Goal: Information Seeking & Learning: Learn about a topic

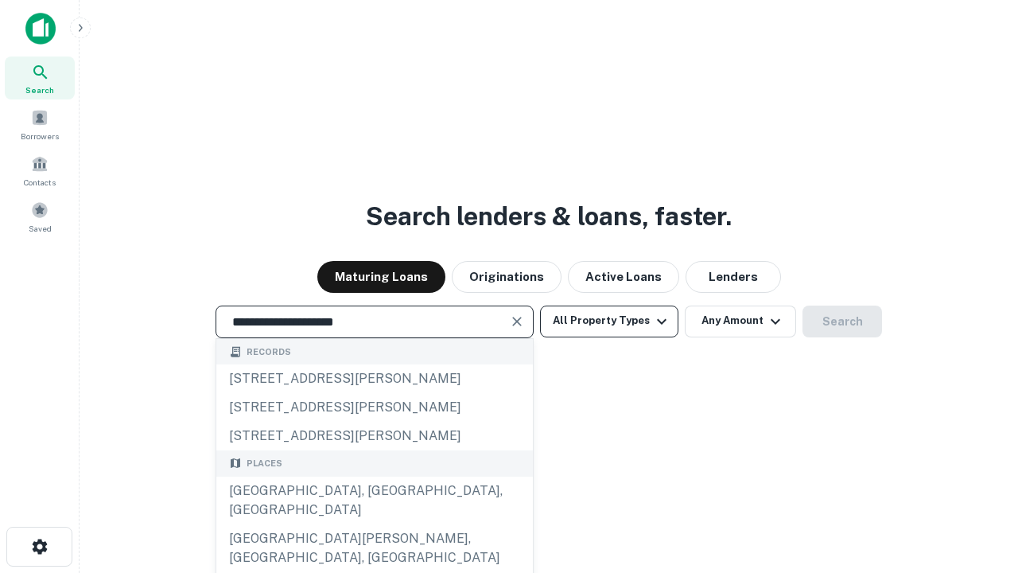
click at [374, 524] on div "[GEOGRAPHIC_DATA], [GEOGRAPHIC_DATA], [GEOGRAPHIC_DATA]" at bounding box center [374, 500] width 316 height 48
click at [609, 320] on button "All Property Types" at bounding box center [609, 321] width 138 height 32
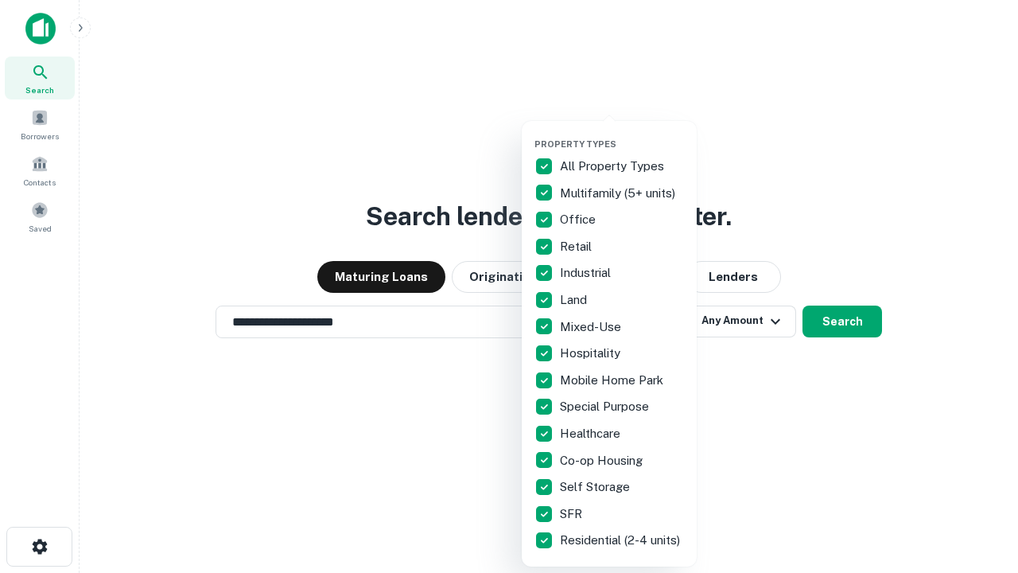
type input "**********"
click at [622, 134] on button "button" at bounding box center [621, 134] width 175 height 1
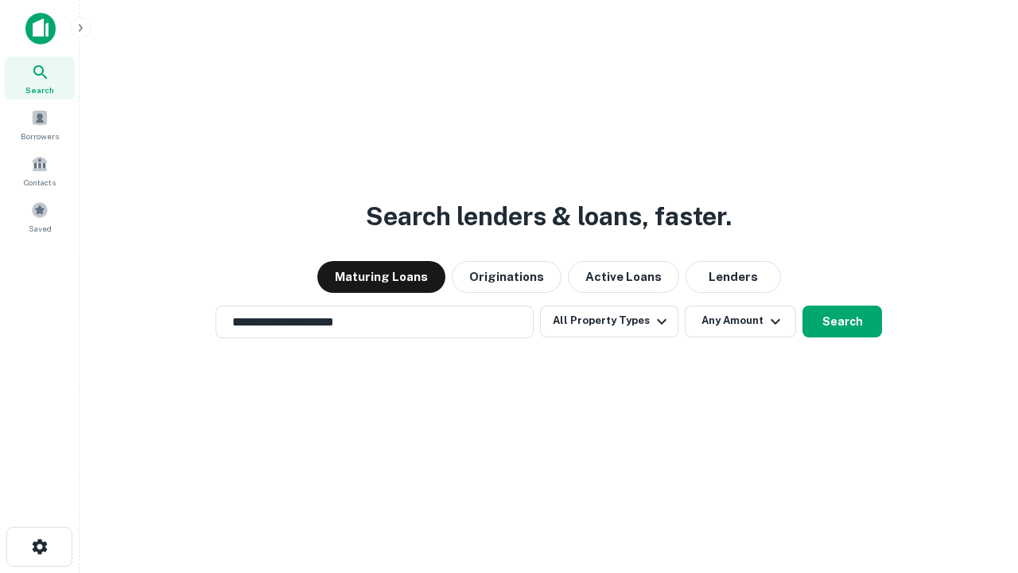
scroll to position [25, 0]
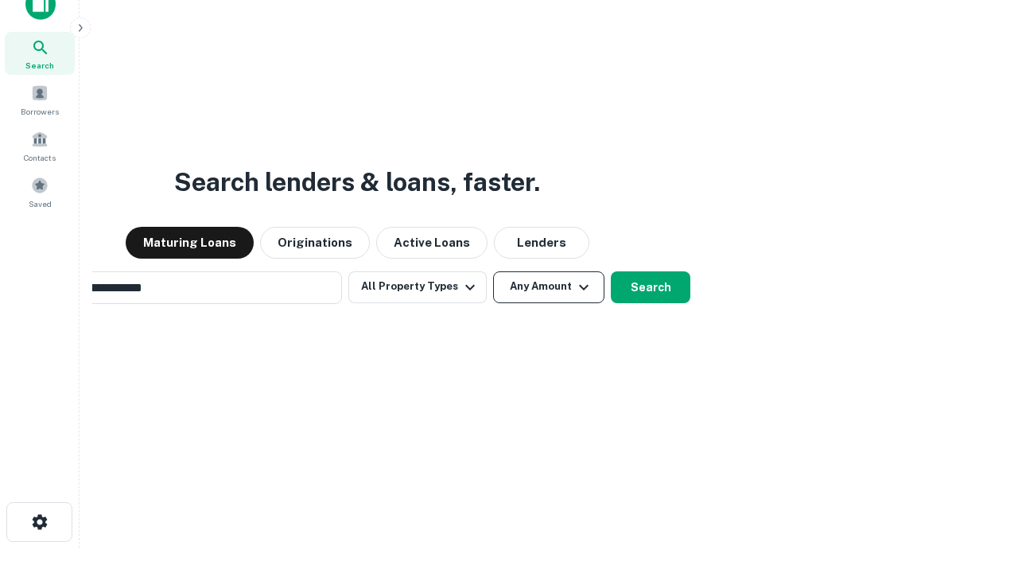
click at [493, 271] on button "Any Amount" at bounding box center [548, 287] width 111 height 32
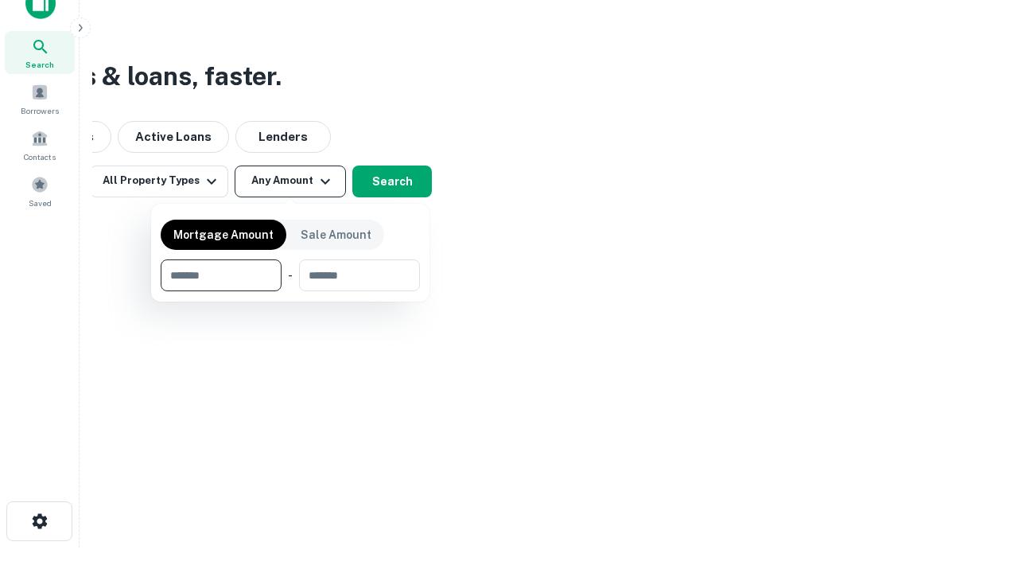
type input "*******"
click at [290, 291] on button "button" at bounding box center [290, 291] width 259 height 1
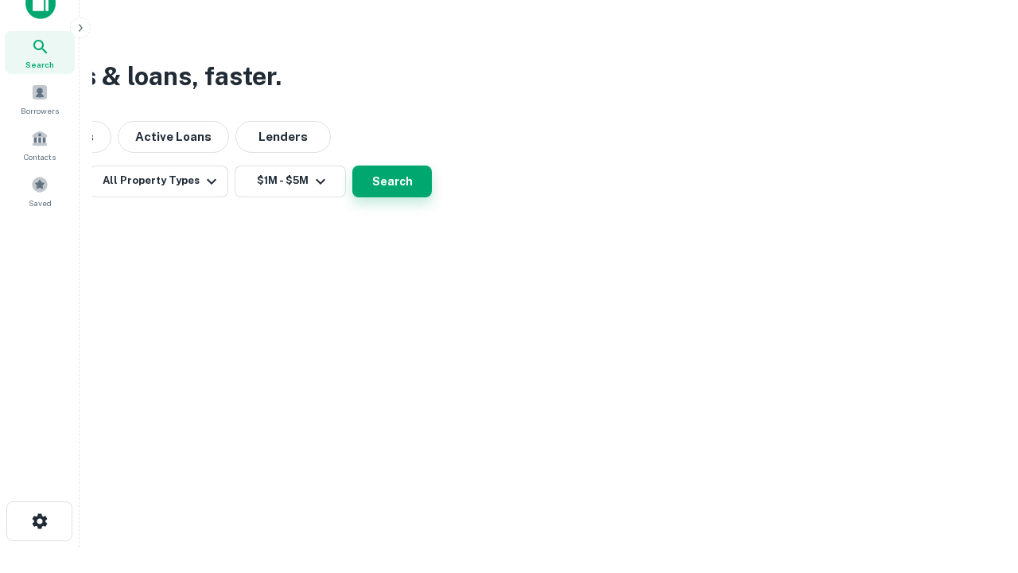
click at [432, 197] on button "Search" at bounding box center [392, 181] width 80 height 32
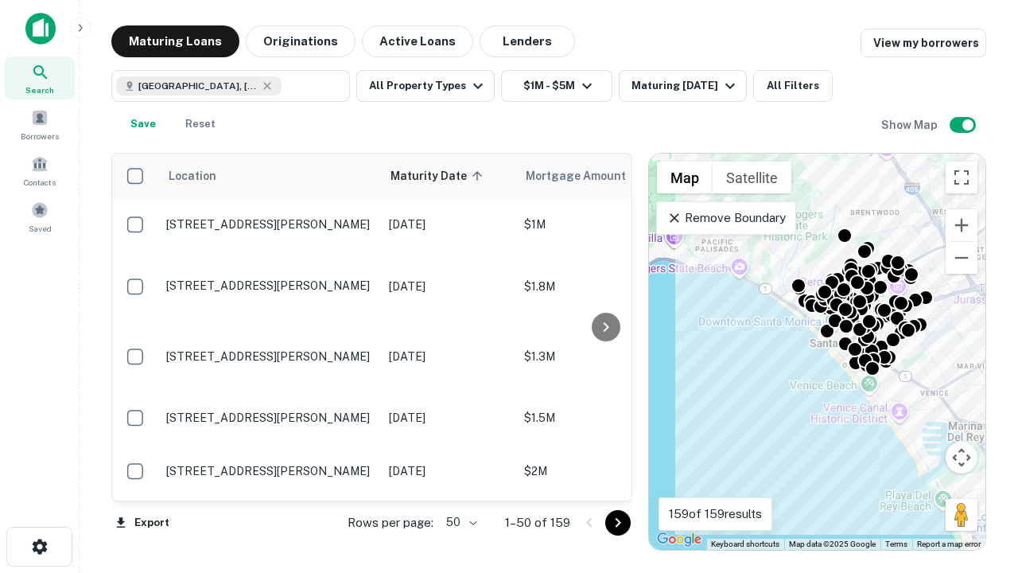
click at [459, 522] on body "Search Borrowers Contacts Saved Maturing Loans Originations Active Loans Lender…" at bounding box center [509, 286] width 1018 height 573
click at [460, 482] on li "25" at bounding box center [460, 482] width 46 height 29
